Goal: Communication & Community: Answer question/provide support

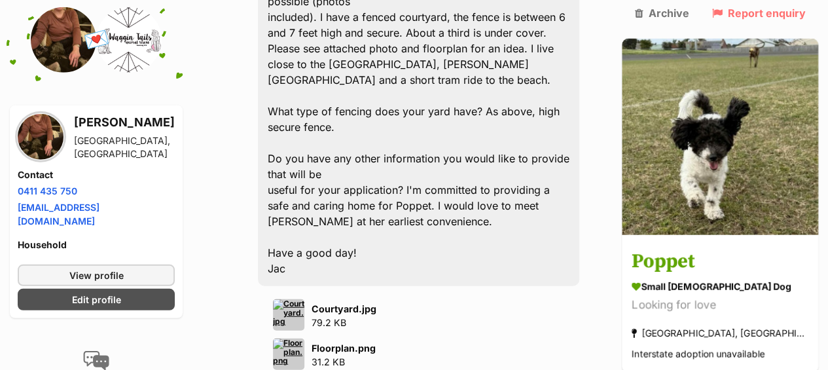
scroll to position [4255, 0]
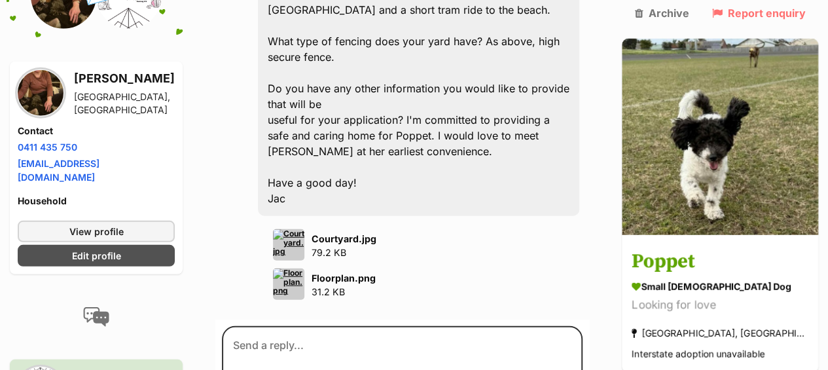
click at [0, 0] on input "Add attachment" at bounding box center [0, 0] width 0 height 0
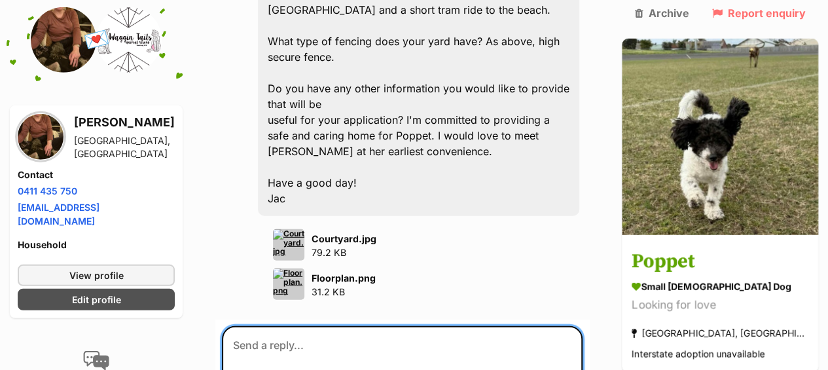
click at [326, 326] on textarea at bounding box center [402, 365] width 361 height 79
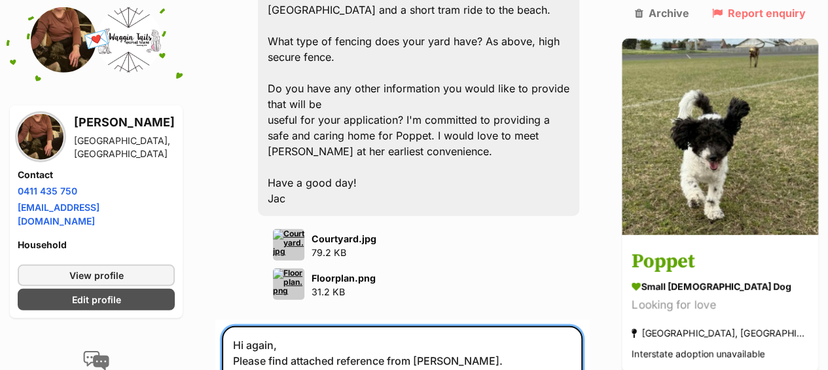
type textarea "Hi again, Please find attached reference from [PERSON_NAME]. Thanks Jax"
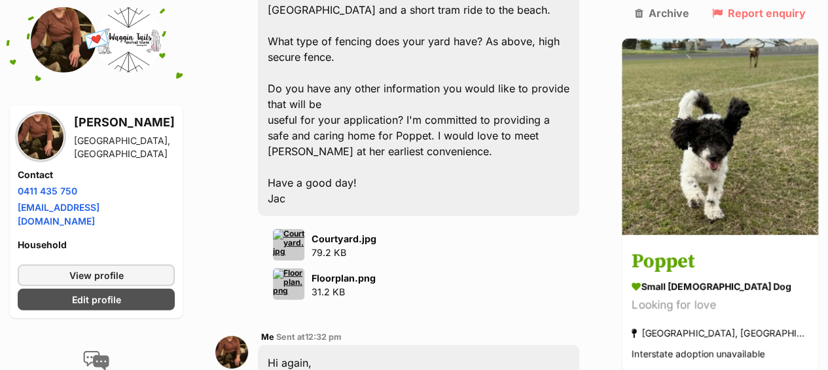
scroll to position [4255, 0]
